Goal: Information Seeking & Learning: Learn about a topic

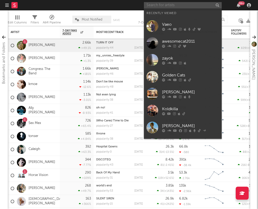
click at [172, 5] on input "text" at bounding box center [183, 5] width 78 height 6
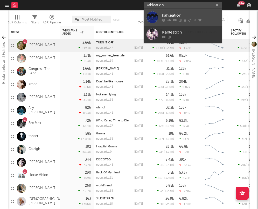
type input "kahleation"
click at [196, 16] on div "kahleation" at bounding box center [190, 15] width 57 height 6
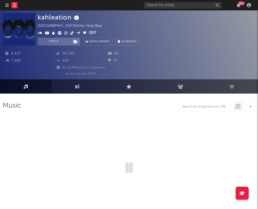
select select "6m"
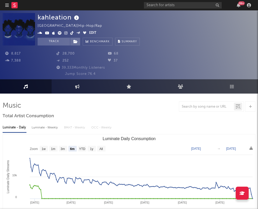
click at [71, 32] on icon at bounding box center [71, 33] width 3 height 4
